Goal: Task Accomplishment & Management: Manage account settings

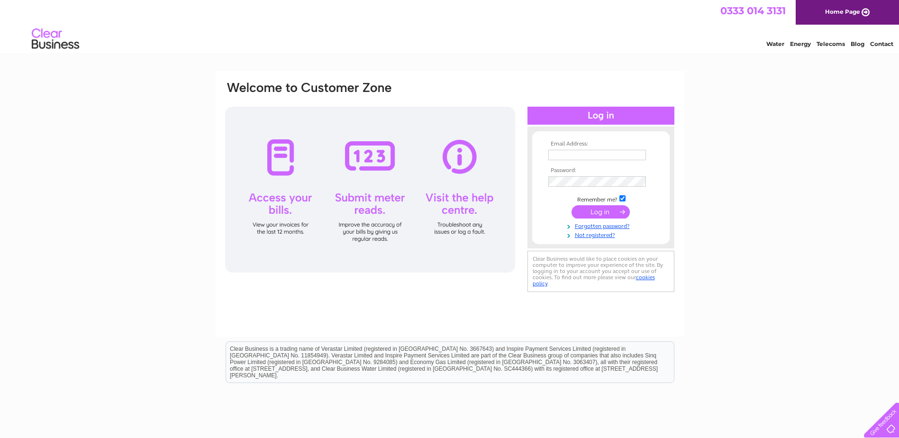
type input "[PERSON_NAME][EMAIL_ADDRESS][PERSON_NAME][DOMAIN_NAME]"
click at [612, 209] on input "submit" at bounding box center [600, 211] width 58 height 13
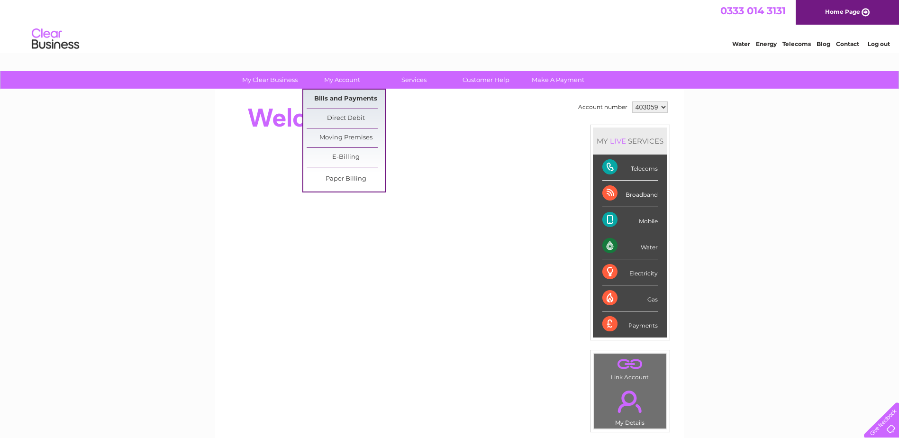
click at [342, 99] on link "Bills and Payments" at bounding box center [345, 99] width 78 height 19
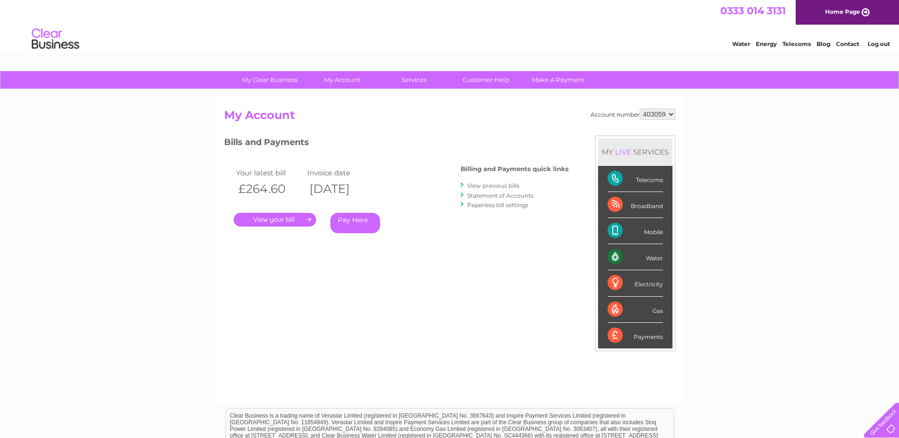
click at [263, 218] on link "." at bounding box center [275, 220] width 82 height 14
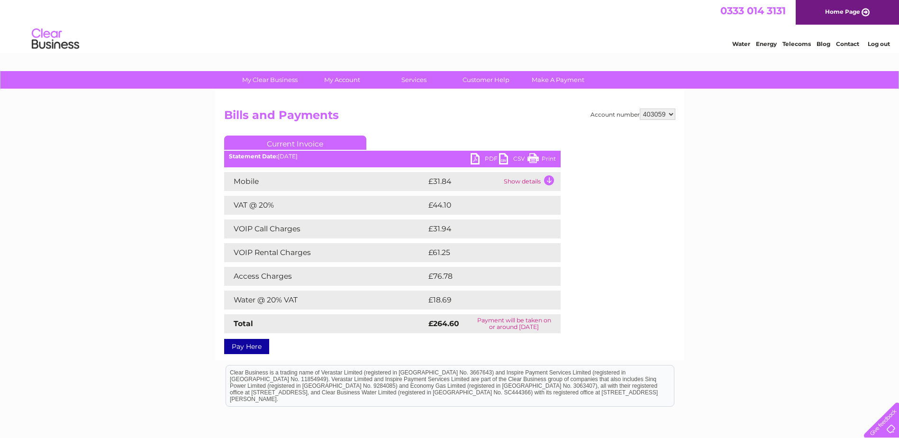
click at [494, 161] on link "PDF" at bounding box center [484, 160] width 28 height 14
